Goal: Transaction & Acquisition: Obtain resource

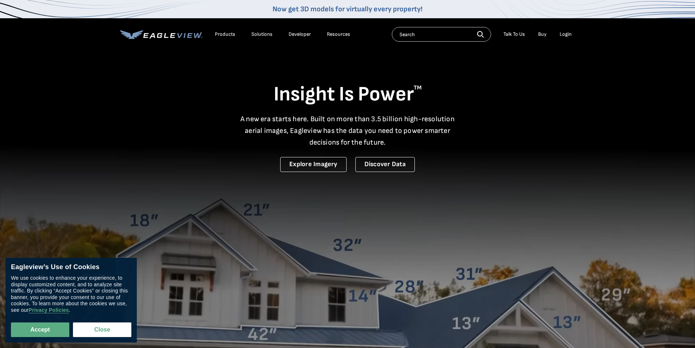
click at [438, 34] on input "text" at bounding box center [441, 34] width 99 height 15
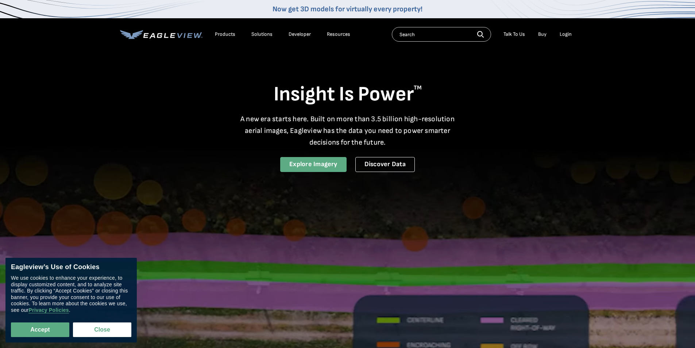
click at [321, 165] on link "Explore Imagery" at bounding box center [313, 164] width 66 height 15
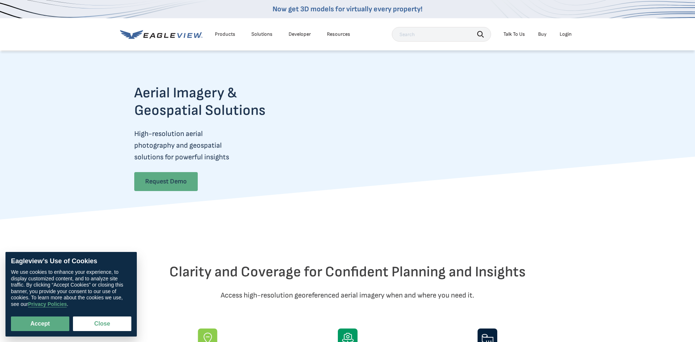
click at [167, 182] on link "Request Demo" at bounding box center [165, 181] width 63 height 19
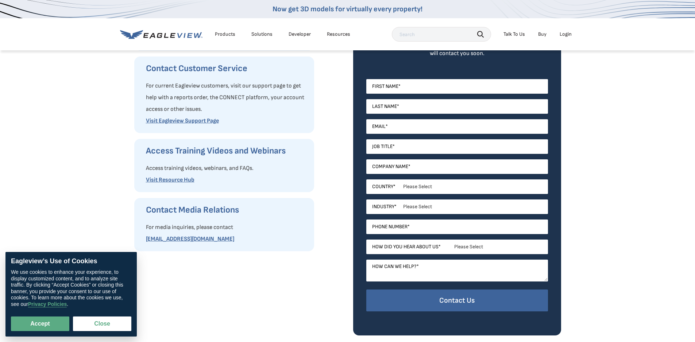
scroll to position [146, 0]
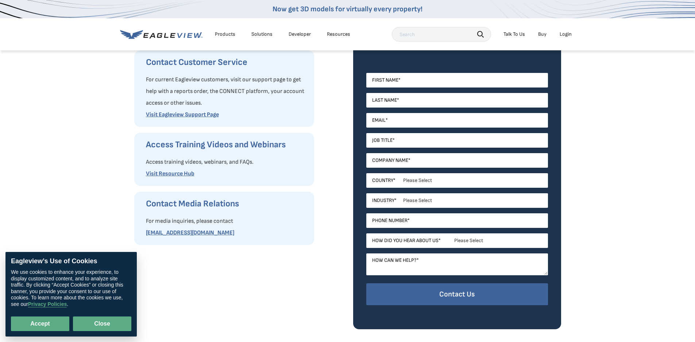
click at [96, 324] on button "Close" at bounding box center [102, 324] width 58 height 15
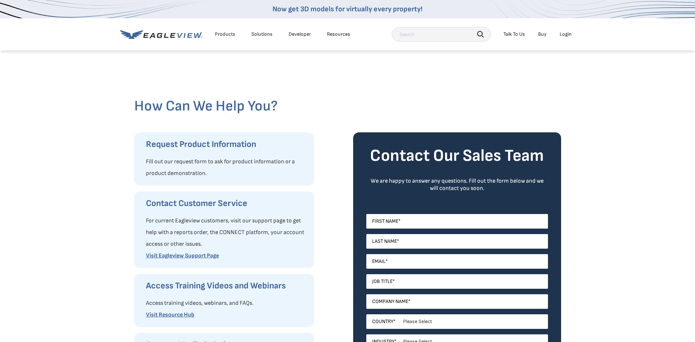
scroll to position [0, 0]
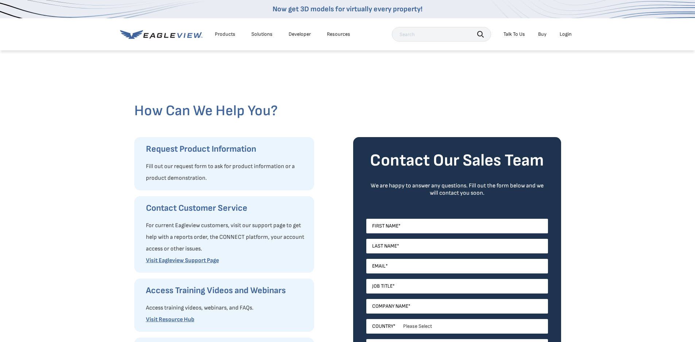
click at [218, 34] on div "Products" at bounding box center [225, 34] width 20 height 7
